Goal: Navigation & Orientation: Find specific page/section

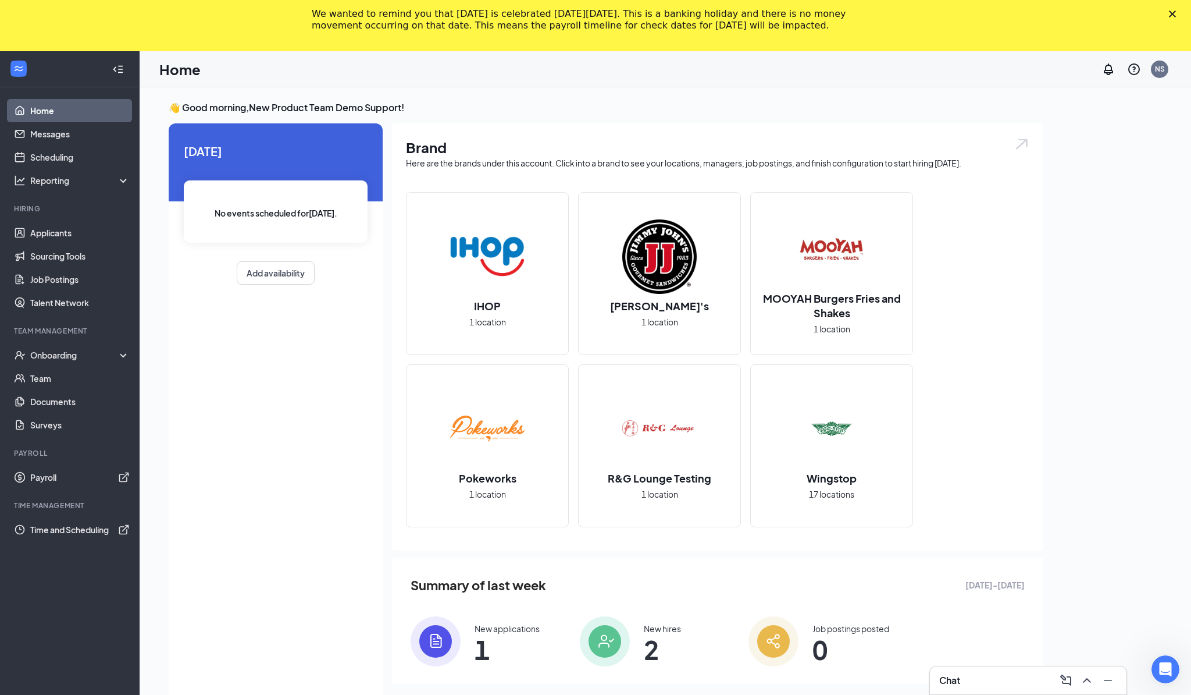
drag, startPoint x: 649, startPoint y: 41, endPoint x: 607, endPoint y: 3, distance: 56.0
click at [607, 3] on div "We wanted to remind you that [DATE] is celebrated [DATE][DATE]. This is a banki…" at bounding box center [595, 25] width 1191 height 51
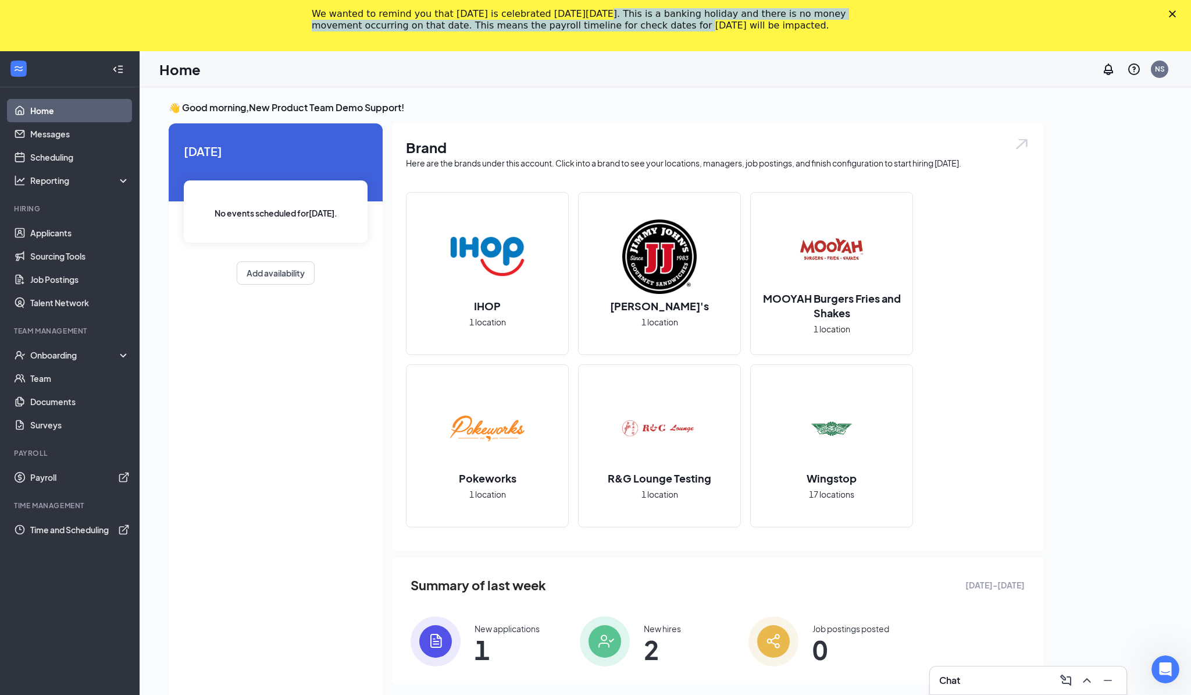
drag, startPoint x: 585, startPoint y: 8, endPoint x: 625, endPoint y: 29, distance: 45.3
click at [625, 29] on div "We wanted to remind you that [DATE] is celebrated [DATE][DATE]. This is a banki…" at bounding box center [586, 19] width 549 height 23
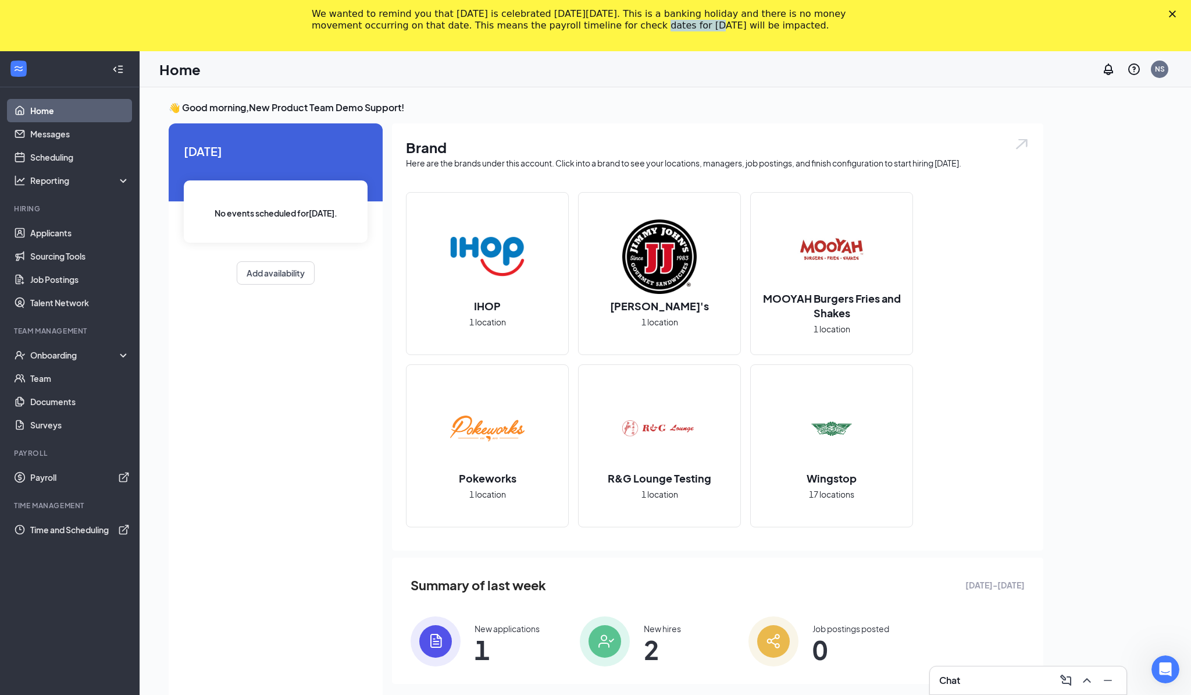
drag, startPoint x: 625, startPoint y: 29, endPoint x: 577, endPoint y: 24, distance: 48.5
click at [588, 27] on div "We wanted to remind you that [DATE] is celebrated [DATE][DATE]. This is a banki…" at bounding box center [586, 19] width 549 height 23
click at [577, 24] on div "We wanted to remind you that [DATE] is celebrated [DATE][DATE]. This is a banki…" at bounding box center [586, 19] width 549 height 23
drag, startPoint x: 574, startPoint y: 37, endPoint x: 311, endPoint y: 13, distance: 264.0
click at [311, 13] on div "We wanted to remind you that [DATE] is celebrated [DATE][DATE]. This is a banki…" at bounding box center [595, 20] width 1191 height 30
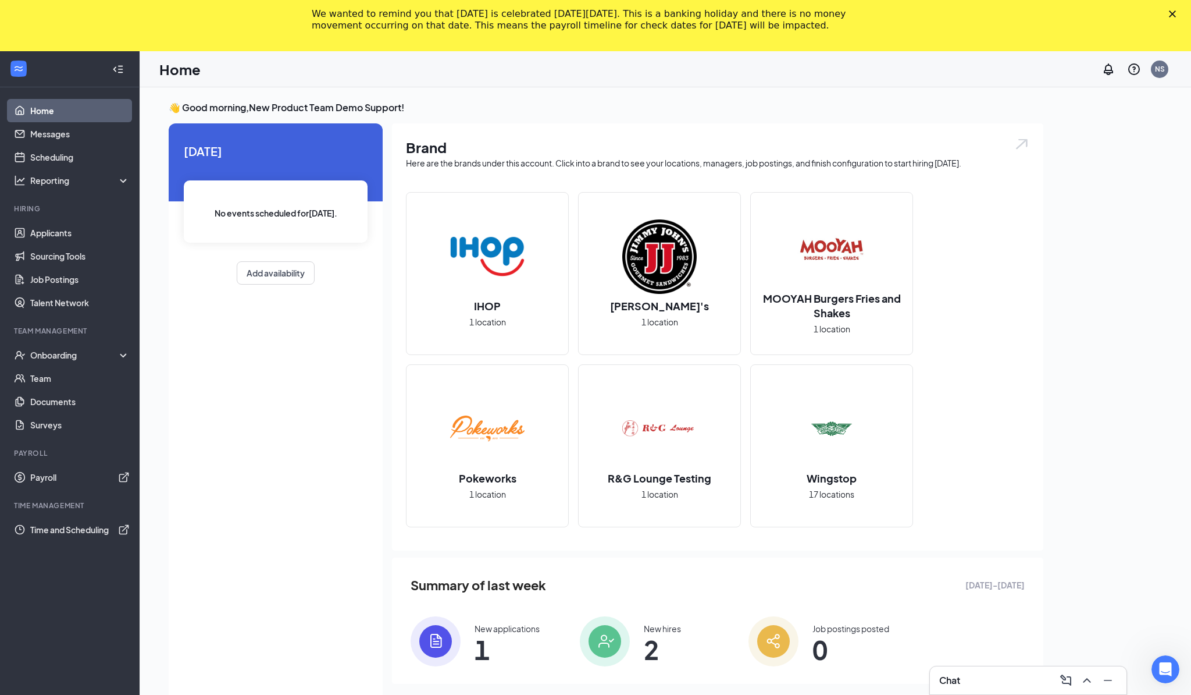
click at [311, 13] on div "We wanted to remind you that [DATE] is celebrated [DATE][DATE]. This is a banki…" at bounding box center [595, 20] width 1191 height 30
drag, startPoint x: 311, startPoint y: 13, endPoint x: 408, endPoint y: 39, distance: 101.0
click at [408, 35] on div "We wanted to remind you that [DATE] is celebrated [DATE][DATE]. This is a banki…" at bounding box center [595, 20] width 1191 height 30
